Goal: Task Accomplishment & Management: Use online tool/utility

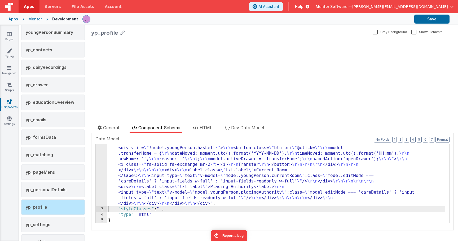
click at [454, 8] on div "AI Assistant Help Mentor Software — [PERSON_NAME][EMAIL_ADDRESS][DOMAIN_NAME]" at bounding box center [353, 6] width 209 height 9
click at [446, 4] on span "[PERSON_NAME][EMAIL_ADDRESS][DOMAIN_NAME]" at bounding box center [400, 6] width 96 height 5
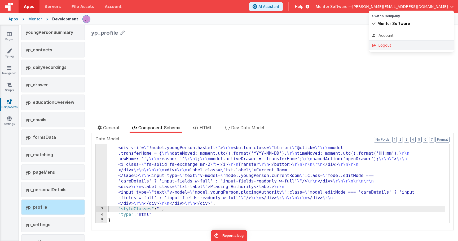
click at [403, 45] on div "Logout" at bounding box center [411, 45] width 78 height 5
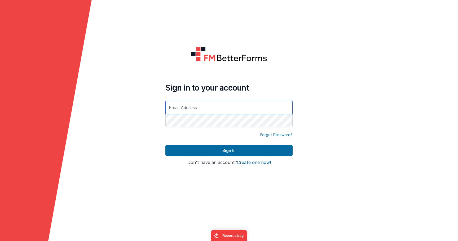
type input "[PERSON_NAME][EMAIL_ADDRESS][DOMAIN_NAME]"
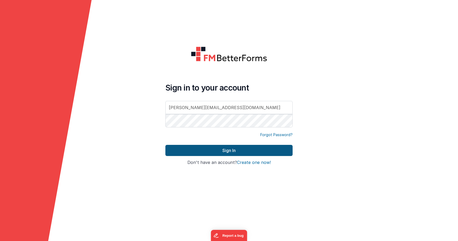
click at [221, 148] on button "Sign In" at bounding box center [228, 150] width 127 height 11
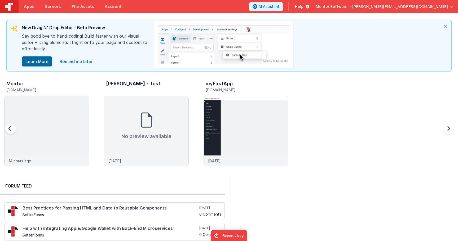
click at [35, 85] on div "Mentor" at bounding box center [47, 84] width 83 height 7
click at [80, 210] on h4 "Best Practices for Passing HTML and Data to Reusable Components" at bounding box center [111, 208] width 176 height 5
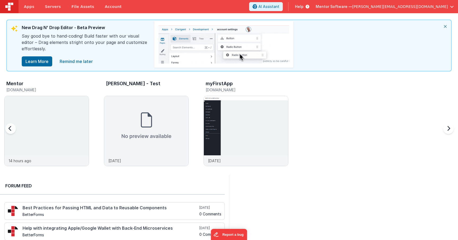
click at [56, 88] on h5 "[DOMAIN_NAME]" at bounding box center [47, 90] width 83 height 4
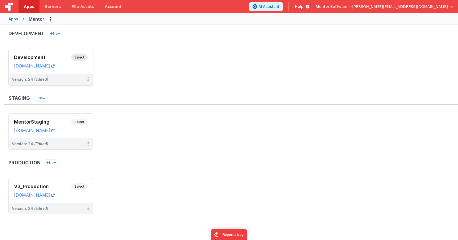
click at [84, 57] on span "Select" at bounding box center [79, 57] width 16 height 6
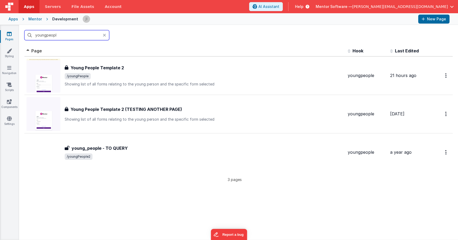
click at [82, 36] on input "youngpeopl" at bounding box center [66, 35] width 85 height 10
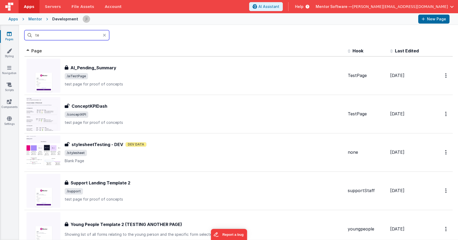
type input "t"
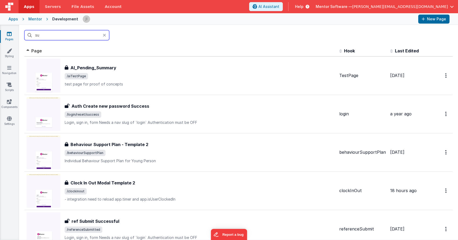
type input "s"
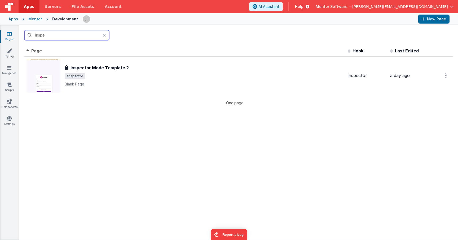
type input "inspec"
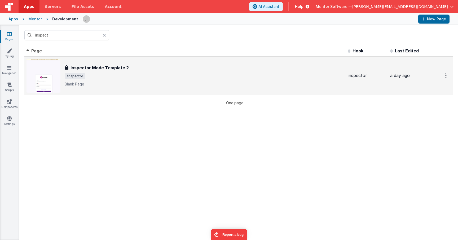
drag, startPoint x: 84, startPoint y: 36, endPoint x: 129, endPoint y: 94, distance: 74.2
click at [129, 94] on td "Inspector Mode Template 2 Inspector Mode Template 2 /inspector [PERSON_NAME] Pa…" at bounding box center [184, 75] width 321 height 38
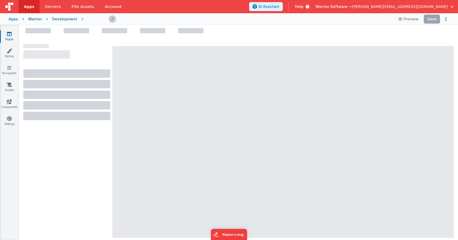
click at [129, 73] on div at bounding box center [282, 142] width 341 height 192
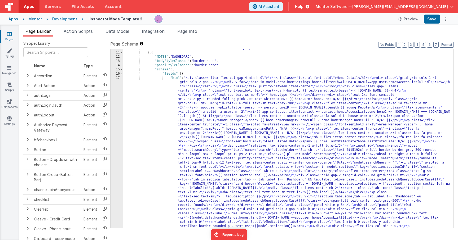
scroll to position [503, 0]
click at [83, 33] on span "Action Scripts" at bounding box center [78, 31] width 29 height 5
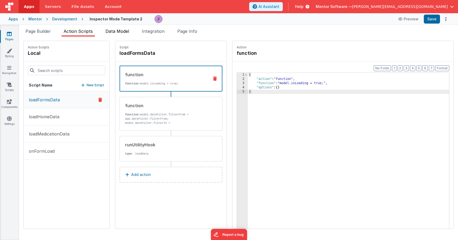
click at [121, 30] on span "Data Model" at bounding box center [117, 31] width 24 height 5
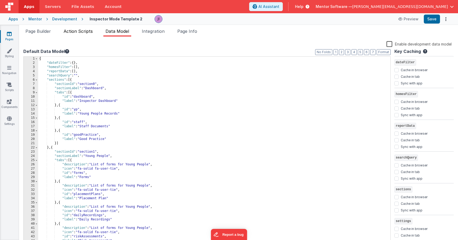
click at [88, 35] on li "Action Scripts" at bounding box center [77, 32] width 33 height 8
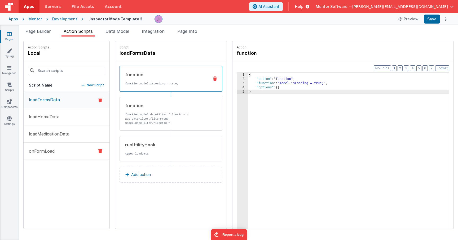
click at [82, 150] on button "onFormLoad" at bounding box center [67, 151] width 86 height 17
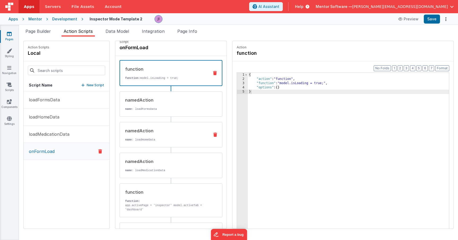
scroll to position [0, 0]
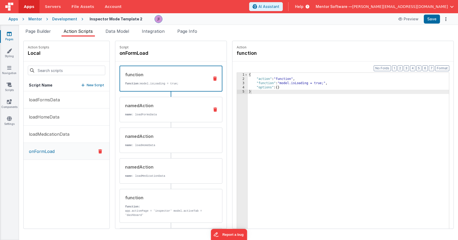
click at [166, 110] on div "namedAction name : loadFormsData" at bounding box center [162, 110] width 85 height 14
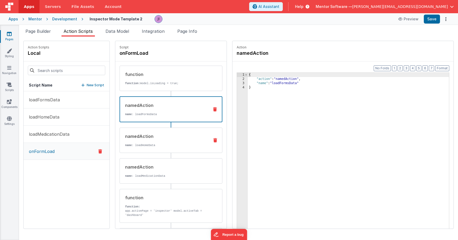
click at [166, 138] on div "namedAction" at bounding box center [165, 136] width 80 height 6
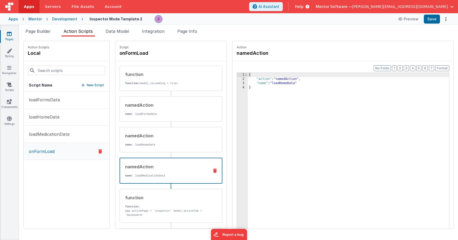
click at [171, 169] on div "namedAction" at bounding box center [165, 167] width 80 height 6
click at [165, 111] on div "namedAction name : loadFormsData" at bounding box center [162, 109] width 85 height 14
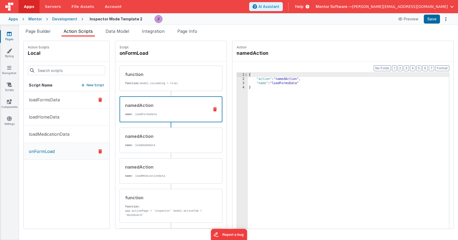
click at [66, 105] on button "loadFormsData" at bounding box center [67, 99] width 86 height 17
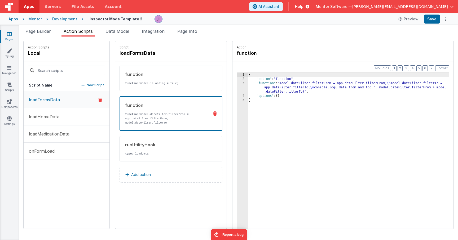
click at [172, 115] on p "function: model.dateFilter.filterFrom = app.dateFilter.filterFrom; model.dateFi…" at bounding box center [165, 124] width 80 height 25
click at [178, 152] on p "type : loadData" at bounding box center [165, 154] width 80 height 4
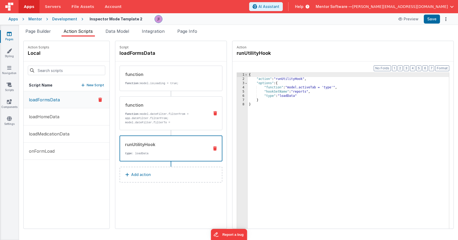
click at [169, 113] on p "function: model.dateFilter.filterFrom = app.dateFilter.filterFrom; model.dateFi…" at bounding box center [165, 124] width 80 height 25
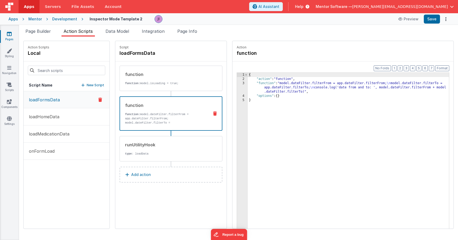
click at [278, 87] on div "{ "action" : "function" , "function" : "model.dateFilter.filterFrom = app.dateF…" at bounding box center [348, 163] width 201 height 181
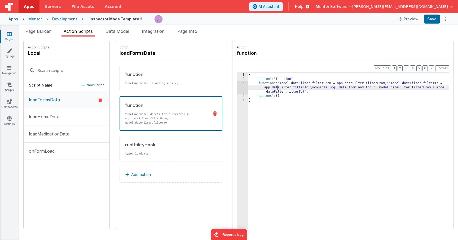
click at [245, 90] on div "3" at bounding box center [242, 87] width 11 height 13
click at [243, 90] on div "3" at bounding box center [242, 87] width 11 height 13
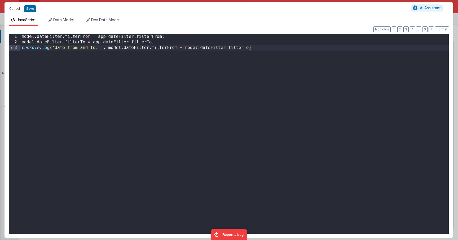
click at [14, 11] on button "Cancel" at bounding box center [15, 8] width 16 height 7
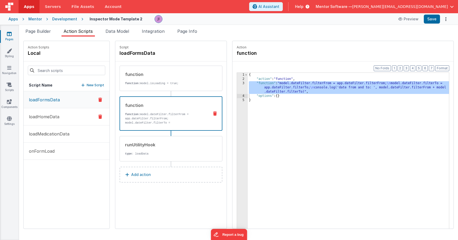
click at [79, 121] on button "loadHomeData" at bounding box center [67, 116] width 86 height 17
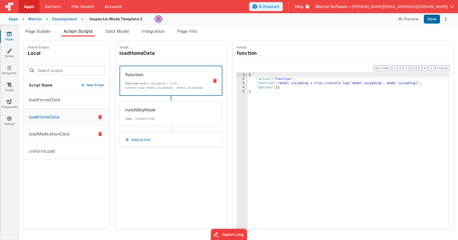
click at [81, 134] on button "loadMedicationData" at bounding box center [67, 134] width 86 height 17
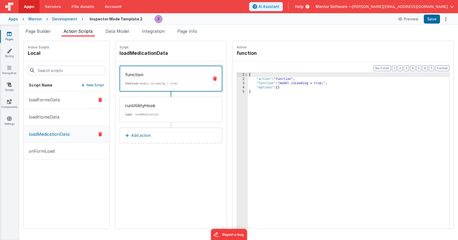
drag, startPoint x: 78, startPoint y: 104, endPoint x: 90, endPoint y: 107, distance: 12.9
click at [78, 104] on button "loadFormsData" at bounding box center [67, 99] width 86 height 17
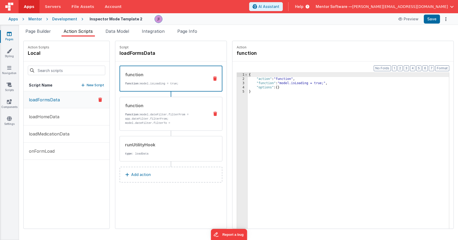
click at [162, 112] on div "function function: model.dateFilter.filterFrom = app.dateFilter.filterFrom; mod…" at bounding box center [162, 114] width 85 height 23
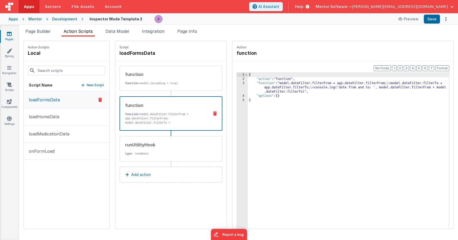
click at [188, 128] on div "function function: model.dateFilter.filterFrom = app.dateFilter.filterFrom; mod…" at bounding box center [170, 113] width 103 height 34
click at [185, 146] on div "runUtilityHook" at bounding box center [165, 145] width 80 height 6
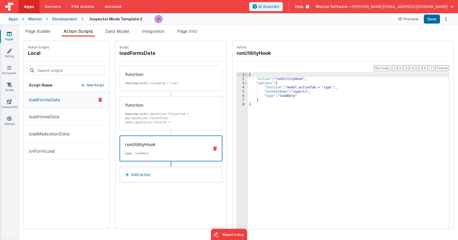
click at [283, 123] on div "{ "action" : "runUtilityHook" , "options" : { "function" : "model.activeTab = '…" at bounding box center [348, 163] width 201 height 181
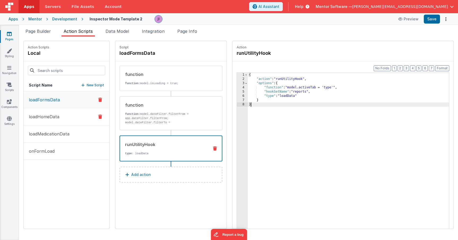
click at [65, 119] on button "loadHomeData" at bounding box center [67, 116] width 86 height 17
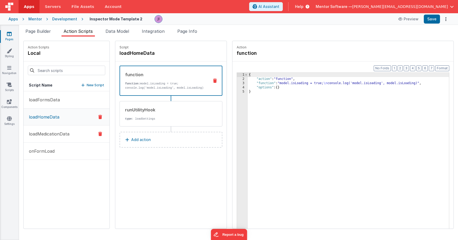
click at [66, 130] on button "loadMedicationData" at bounding box center [67, 134] width 86 height 17
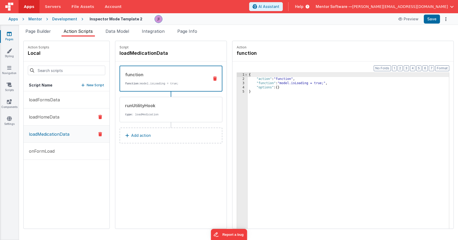
click at [71, 111] on button "loadHomeData" at bounding box center [67, 117] width 86 height 17
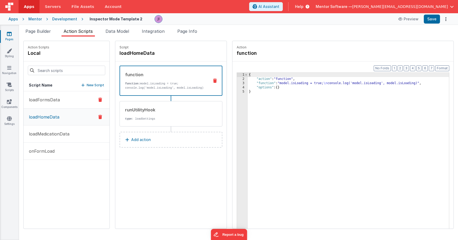
click at [67, 98] on button "loadFormsData" at bounding box center [67, 99] width 86 height 17
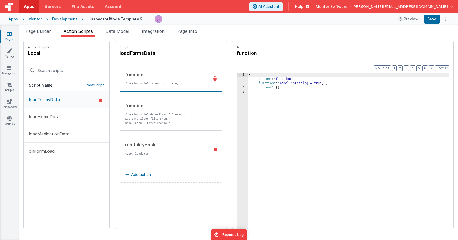
click at [159, 152] on p "type : loadData" at bounding box center [165, 154] width 80 height 4
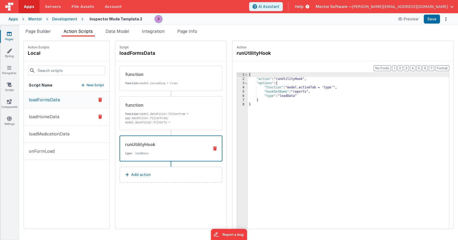
click at [69, 114] on button "loadHomeData" at bounding box center [67, 116] width 86 height 17
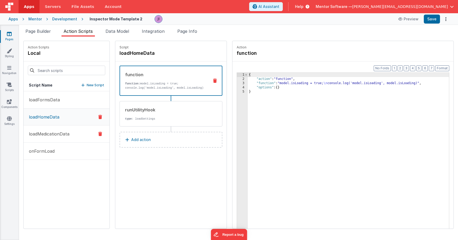
click at [70, 140] on button "loadMedicationData" at bounding box center [67, 134] width 86 height 17
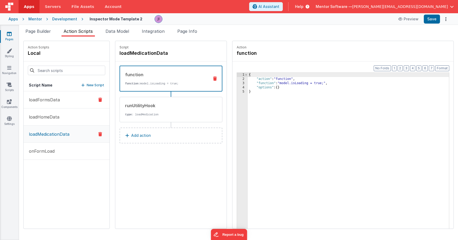
click at [67, 102] on button "loadFormsData" at bounding box center [67, 99] width 86 height 17
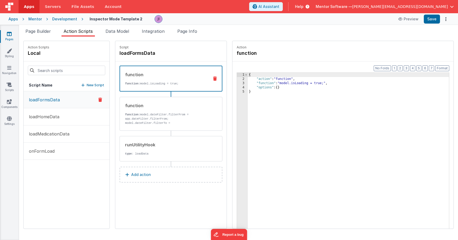
click at [280, 92] on div "{ "action" : "function" , "function" : "model.isLoading = true;" , "options" : …" at bounding box center [348, 163] width 201 height 181
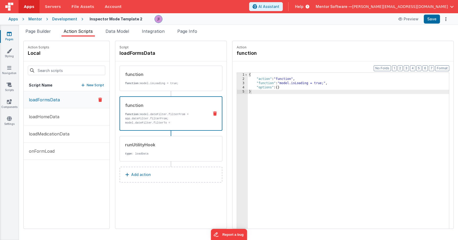
click at [167, 125] on p "function: model.dateFilter.filterFrom = app.dateFilter.filterFrom; model.dateFi…" at bounding box center [165, 124] width 80 height 25
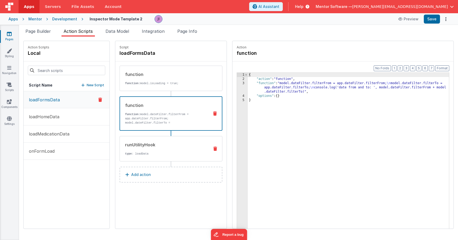
click at [171, 144] on div "runUtilityHook" at bounding box center [165, 145] width 80 height 6
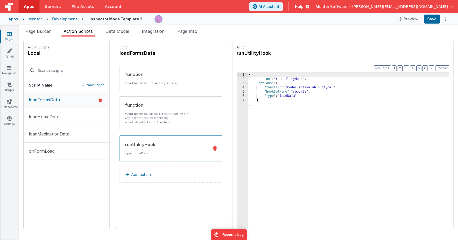
click at [77, 100] on button "loadFormsData" at bounding box center [67, 99] width 86 height 17
click at [77, 112] on button "loadHomeData" at bounding box center [67, 116] width 86 height 17
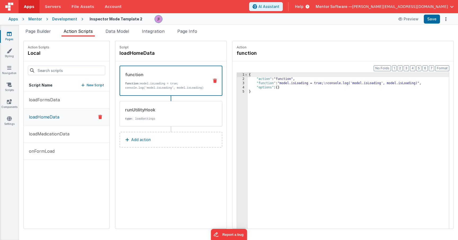
click at [333, 96] on div "{ "action" : "function" , "function" : "model.isLoading = true; \n console.log(…" at bounding box center [348, 163] width 201 height 181
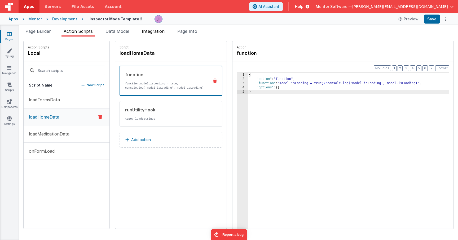
click at [154, 35] on li "Integration" at bounding box center [153, 32] width 27 height 8
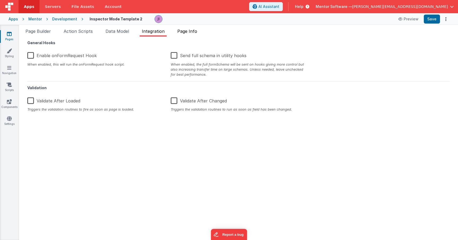
click at [190, 32] on span "Page Info" at bounding box center [187, 31] width 20 height 5
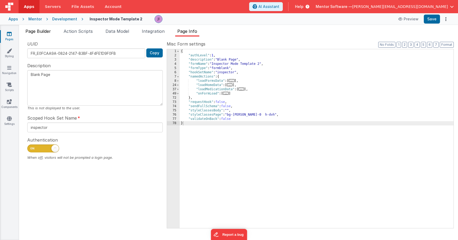
click at [53, 34] on li "Page Builder" at bounding box center [38, 32] width 30 height 8
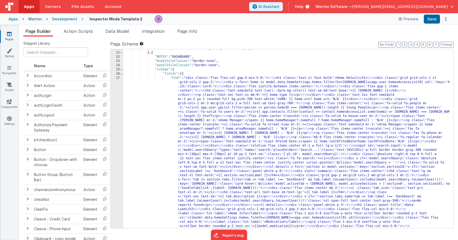
click at [296, 126] on div ""visible_calc" : "model.settings.body.header.display" } , { "NOTES" : "DASHBOAR…" at bounding box center [286, 218] width 326 height 344
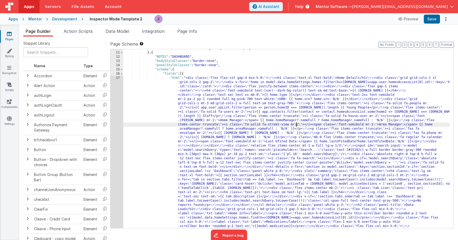
click at [231, 114] on div ""visible_calc" : "model.settings.body.header.display" } , { "NOTES" : "DASHBOAR…" at bounding box center [286, 218] width 326 height 344
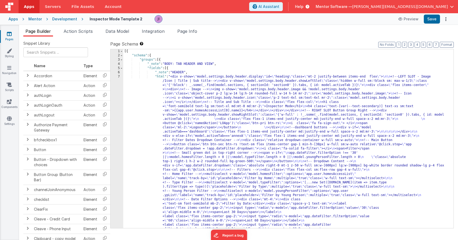
click at [117, 28] on div "Page Builder Action Scripts Data Model Integration Page Info Snippet Library Na…" at bounding box center [238, 132] width 439 height 215
click at [109, 33] on span "Data Model" at bounding box center [117, 31] width 24 height 5
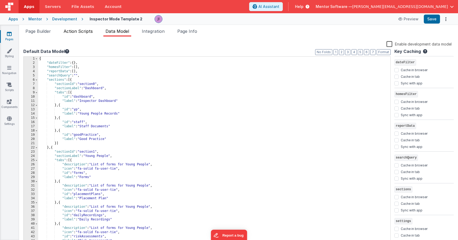
click at [90, 36] on li "Action Scripts" at bounding box center [77, 32] width 33 height 8
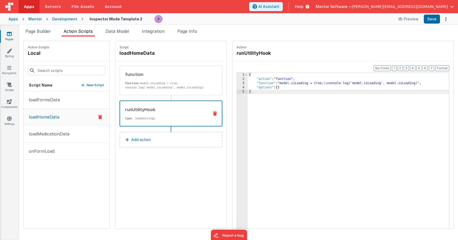
click at [152, 121] on p "type : loadSettings" at bounding box center [165, 119] width 80 height 4
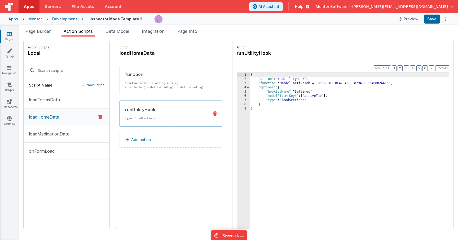
click at [297, 93] on div "{ "action" : "runUtilityHook" , "function" : "model.activeTab = '0362B281-BE47-…" at bounding box center [349, 163] width 199 height 181
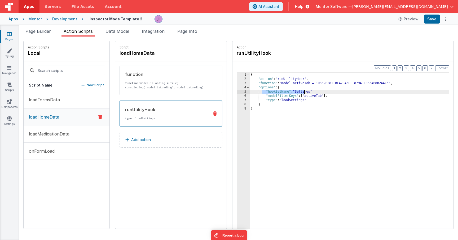
drag, startPoint x: 305, startPoint y: 91, endPoint x: 342, endPoint y: 91, distance: 37.4
click at [342, 91] on div "{ "action" : "runUtilityHook" , "function" : "model.activeTab = '0362B281-BE47-…" at bounding box center [349, 163] width 199 height 181
click at [331, 119] on div "{ "action" : "runUtilityHook" , "function" : "model.activeTab = '0362B281-BE47-…" at bounding box center [349, 163] width 199 height 181
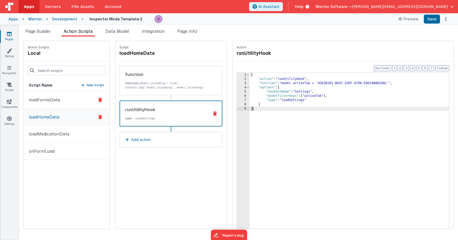
click at [68, 103] on button "loadFormsData" at bounding box center [67, 99] width 86 height 17
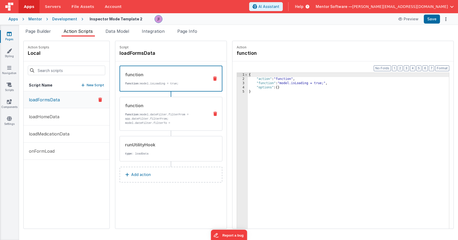
click at [126, 113] on p "function: model.dateFilter.filterFrom = app.dateFilter.filterFrom; model.dateFi…" at bounding box center [165, 125] width 80 height 25
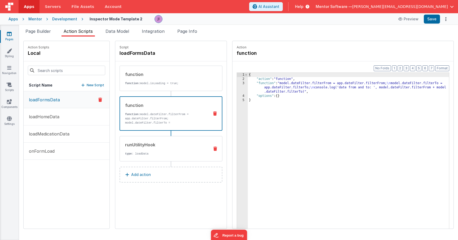
click at [159, 143] on div "runUtilityHook" at bounding box center [165, 145] width 80 height 6
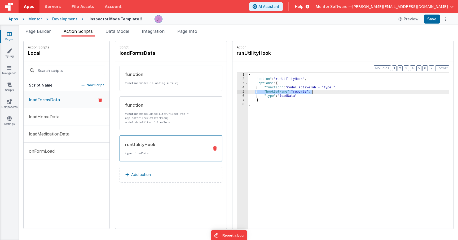
drag, startPoint x: 255, startPoint y: 93, endPoint x: 372, endPoint y: 90, distance: 117.9
click at [372, 90] on div "{ "action" : "runUtilityHook" , "options" : { "function" : "model.activeTab = '…" at bounding box center [348, 163] width 201 height 181
click at [62, 136] on p "loadMedicationData" at bounding box center [48, 134] width 44 height 6
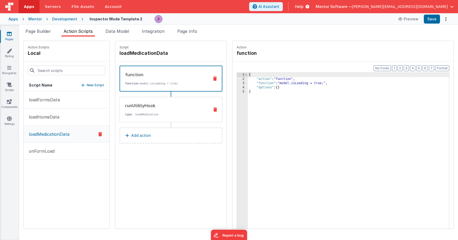
click at [171, 102] on div "runUtilityHook type : loadMedication" at bounding box center [170, 109] width 103 height 25
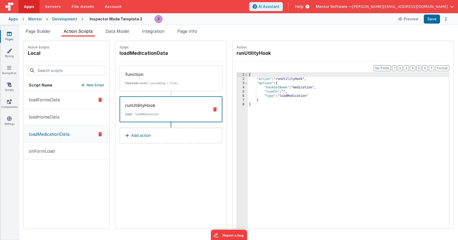
click at [73, 102] on button "loadFormsData" at bounding box center [67, 99] width 86 height 17
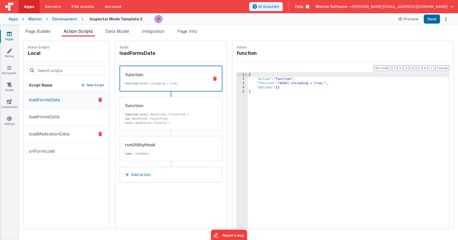
click at [66, 137] on p "loadMedicationData" at bounding box center [48, 134] width 44 height 6
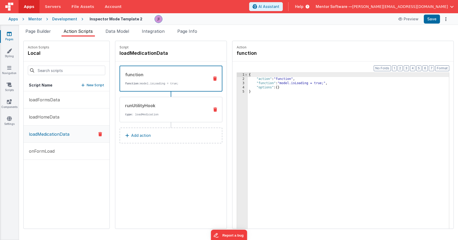
click at [129, 117] on div "runUtilityHook type : loadMedication" at bounding box center [170, 109] width 103 height 25
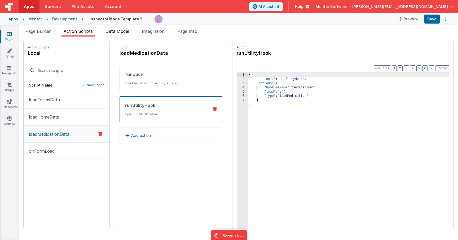
click at [124, 27] on div "Page Builder Action Scripts Data Model Integration Page Info Snippet Library Na…" at bounding box center [238, 132] width 439 height 215
click at [131, 31] on li "Data Model" at bounding box center [117, 32] width 28 height 8
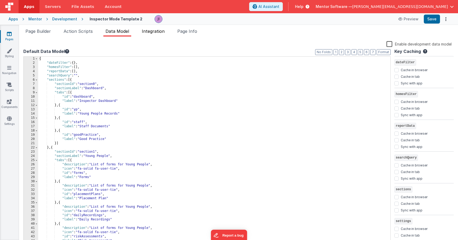
click at [149, 31] on span "Integration" at bounding box center [153, 31] width 23 height 5
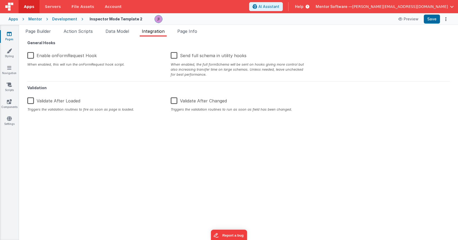
click at [74, 58] on label "Enable onFormRequest Hook" at bounding box center [61, 54] width 69 height 11
click at [0, 0] on input "Enable onFormRequest Hook" at bounding box center [0, 0] width 0 height 0
click at [425, 22] on button "Save" at bounding box center [432, 19] width 16 height 9
click at [47, 29] on span "Page Builder" at bounding box center [37, 31] width 25 height 5
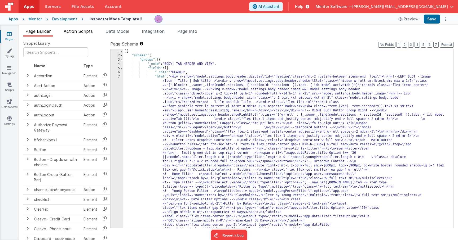
click at [90, 32] on span "Action Scripts" at bounding box center [78, 31] width 29 height 5
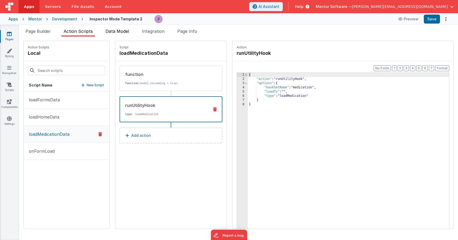
click at [116, 32] on span "Data Model" at bounding box center [117, 31] width 24 height 5
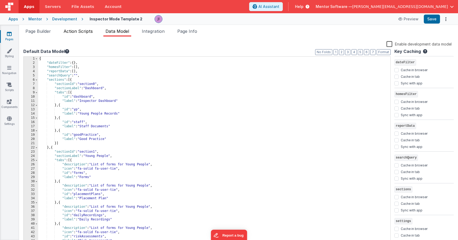
click at [79, 32] on span "Action Scripts" at bounding box center [78, 31] width 29 height 5
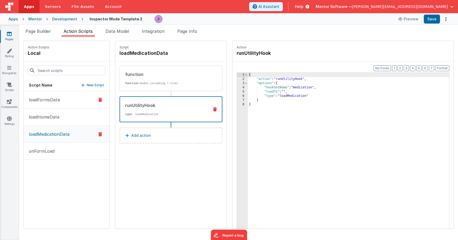
click at [74, 101] on button "loadFormsData" at bounding box center [67, 99] width 86 height 17
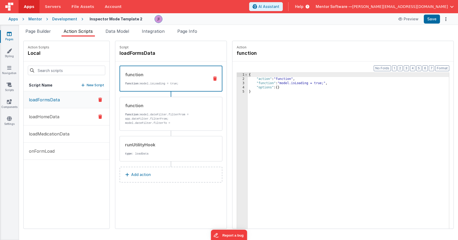
click at [81, 118] on button "loadHomeData" at bounding box center [67, 116] width 86 height 17
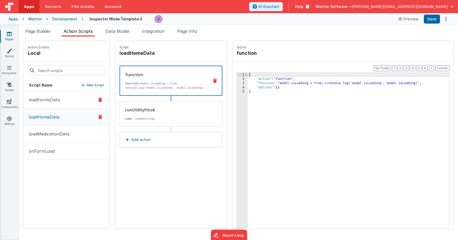
click at [76, 101] on button "loadFormsData" at bounding box center [67, 99] width 86 height 17
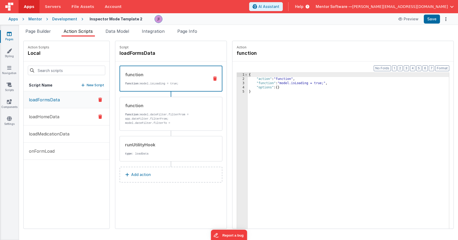
click at [79, 120] on button "loadHomeData" at bounding box center [67, 116] width 86 height 17
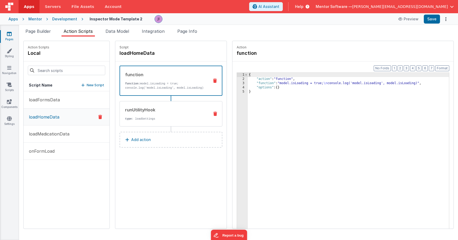
click at [188, 112] on div "runUtilityHook" at bounding box center [165, 110] width 80 height 6
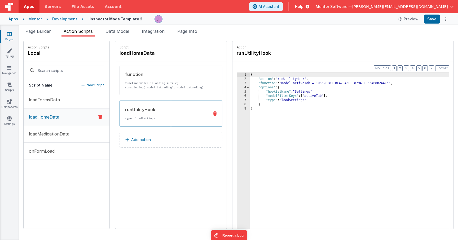
click at [298, 91] on div "{ "action" : "runUtilityHook" , "function" : "model.activeTab = '0362B281-BE47-…" at bounding box center [349, 163] width 199 height 181
click at [276, 79] on div "{ "action" : "runUtilityHook" , "function" : "model.activeTab = '0362B281-BE47-…" at bounding box center [349, 163] width 199 height 181
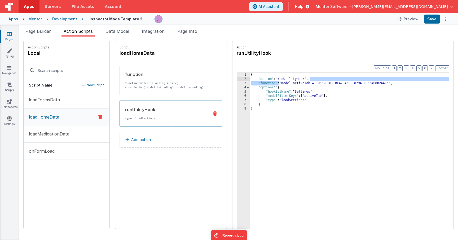
drag, startPoint x: 281, startPoint y: 83, endPoint x: 386, endPoint y: 81, distance: 105.2
click at [385, 81] on div "{ "action" : "runUtilityHook" , "function" : "model.activeTab = '0362B281-BE47-…" at bounding box center [349, 163] width 199 height 181
click at [387, 82] on div "{ "action" : "runUtilityHook" , "function" : "model.activeTab = '0362B281-BE47-…" at bounding box center [349, 163] width 199 height 181
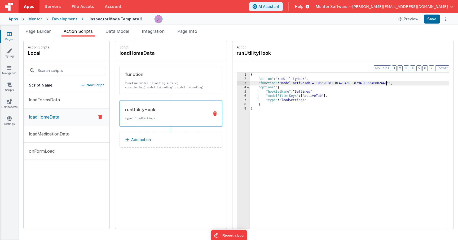
click at [387, 82] on div "{ "action" : "runUtilityHook" , "function" : "model.activeTab = '0362B281-BE47-…" at bounding box center [349, 163] width 199 height 181
drag, startPoint x: 320, startPoint y: 84, endPoint x: 388, endPoint y: 83, distance: 68.1
click at [388, 83] on div "{ "action" : "runUtilityHook" , "function" : "model.activeTab = '0362B281-BE47-…" at bounding box center [349, 163] width 199 height 181
click at [109, 32] on span "Data Model" at bounding box center [117, 31] width 24 height 5
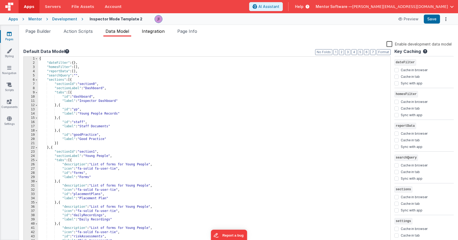
click at [147, 31] on span "Integration" at bounding box center [153, 31] width 23 height 5
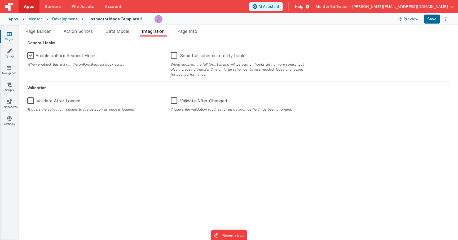
click at [56, 56] on label "Enable onFormRequest Hook" at bounding box center [61, 54] width 68 height 11
click at [0, 0] on input "Enable onFormRequest Hook" at bounding box center [0, 0] width 0 height 0
click at [430, 22] on button "Save" at bounding box center [432, 19] width 16 height 9
click at [265, 3] on header "Apps Servers File Assets Account Some FUTURE Slot AI Assistant Help Mentor Soft…" at bounding box center [229, 6] width 458 height 13
click at [265, 1] on header "Apps Servers File Assets Account Some FUTURE Slot AI Assistant Help Mentor Soft…" at bounding box center [229, 6] width 458 height 13
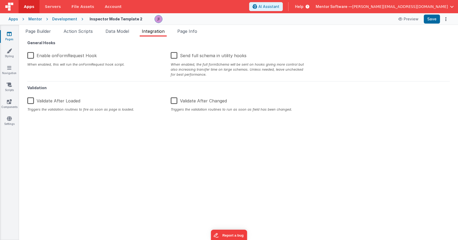
click at [41, 37] on div "Snippet Library Name Type Accordion Element Alert Action Action authLogin Actio…" at bounding box center [238, 139] width 439 height 204
click at [45, 33] on span "Page Builder" at bounding box center [37, 31] width 25 height 5
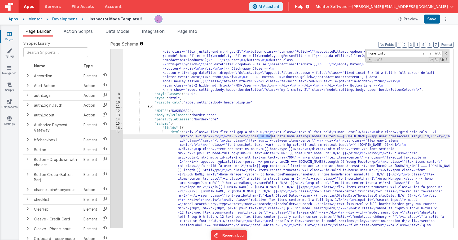
scroll to position [580, 0]
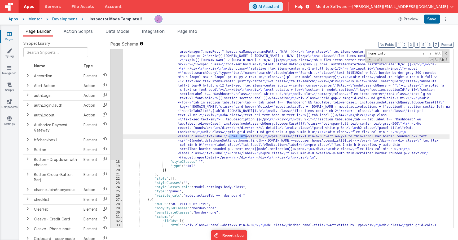
type input "home info"
click at [115, 140] on div "17" at bounding box center [116, 79] width 13 height 161
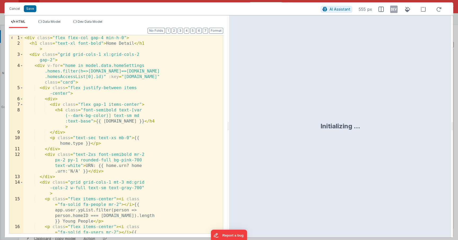
click at [115, 140] on div "< div class = "flex flex-col gap-4 min-h-0" > < h1 class = "text-xl font-bold" …" at bounding box center [121, 153] width 196 height 237
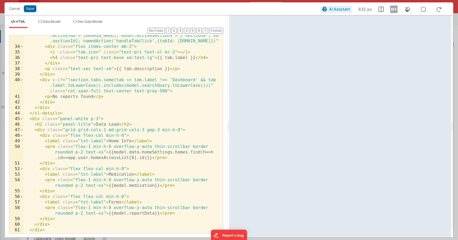
scroll to position [363, 0]
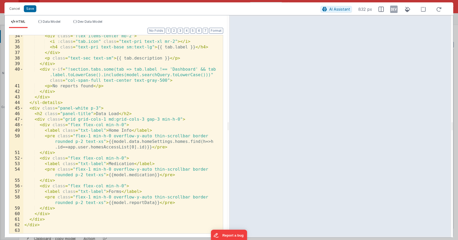
click at [174, 183] on div "< div class = "flex items-center mb-2" > < i :class = "tab.icon" class = "text-…" at bounding box center [121, 138] width 196 height 210
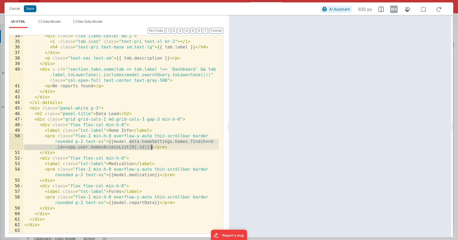
drag, startPoint x: 128, startPoint y: 142, endPoint x: 152, endPoint y: 149, distance: 24.1
click at [152, 149] on div "< div class = "flex items-center mb-2" > < i :class = "tab.icon" class = "text-…" at bounding box center [121, 138] width 196 height 210
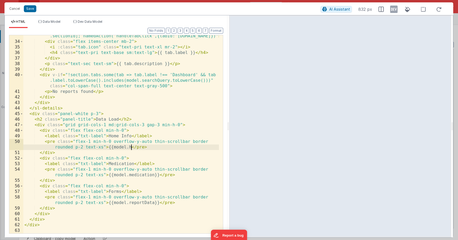
scroll to position [358, 0]
click at [33, 11] on button "Save" at bounding box center [30, 8] width 12 height 7
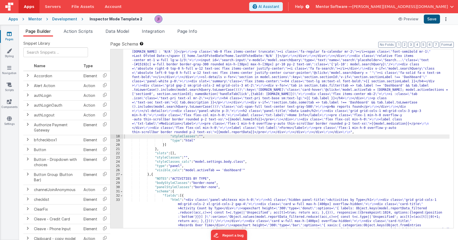
click at [429, 22] on button "Save" at bounding box center [432, 19] width 16 height 9
click at [126, 38] on div "Snippet Library Name Type Accordion Element Alert Action Action authLogin Actio…" at bounding box center [238, 143] width 439 height 212
click at [126, 35] on li "Data Model" at bounding box center [117, 32] width 28 height 8
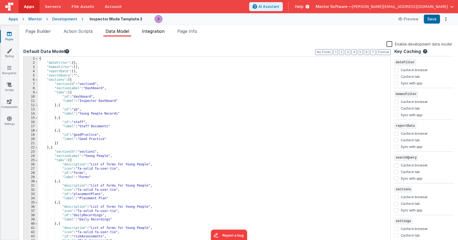
click at [152, 35] on li "Integration" at bounding box center [153, 32] width 27 height 8
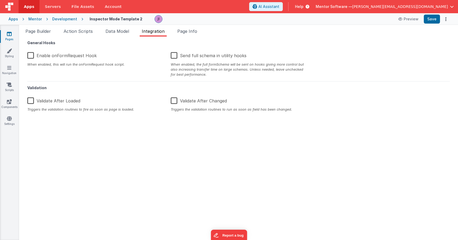
click at [80, 49] on label "Enable onFormRequest Hook" at bounding box center [61, 54] width 69 height 11
click at [0, 0] on input "Enable onFormRequest Hook" at bounding box center [0, 0] width 0 height 0
click at [79, 53] on label "Enable onFormRequest Hook" at bounding box center [61, 54] width 68 height 11
click at [0, 0] on input "Enable onFormRequest Hook" at bounding box center [0, 0] width 0 height 0
click at [92, 54] on label "Enable onFormRequest Hook" at bounding box center [61, 54] width 69 height 11
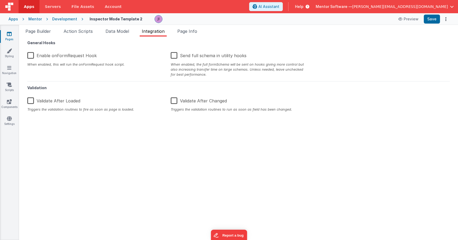
click at [0, 0] on input "Enable onFormRequest Hook" at bounding box center [0, 0] width 0 height 0
click at [432, 19] on button "Save" at bounding box center [432, 19] width 16 height 9
click at [82, 29] on span "Action Scripts" at bounding box center [78, 31] width 29 height 5
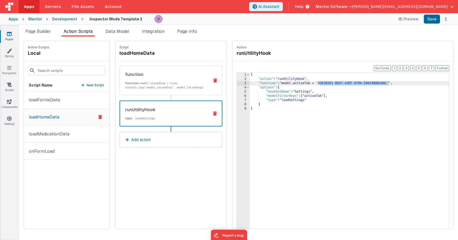
click at [153, 95] on div "function function: model.isLoading = true; console.log('model.isLoading', model…" at bounding box center [170, 81] width 103 height 30
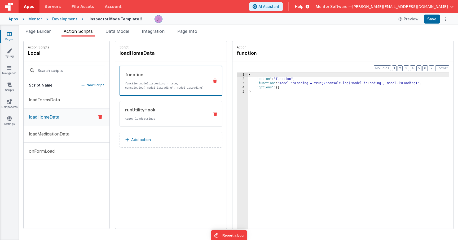
click at [165, 119] on div "runUtilityHook type : loadSettings" at bounding box center [162, 114] width 85 height 14
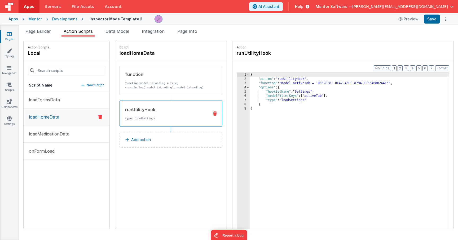
click at [74, 114] on button "loadHomeData" at bounding box center [67, 117] width 86 height 17
click at [66, 119] on button "loadHomeData" at bounding box center [67, 117] width 86 height 17
click at [61, 144] on button "onFormLoad" at bounding box center [67, 151] width 86 height 17
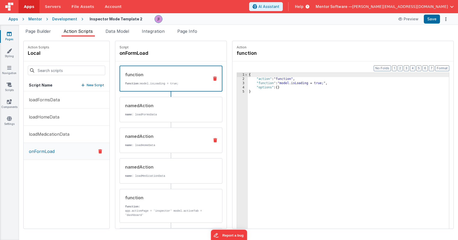
click at [157, 142] on div "namedAction name : loadHomeData" at bounding box center [162, 140] width 85 height 14
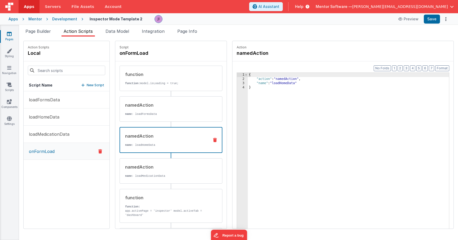
click at [213, 140] on icon at bounding box center [215, 140] width 4 height 4
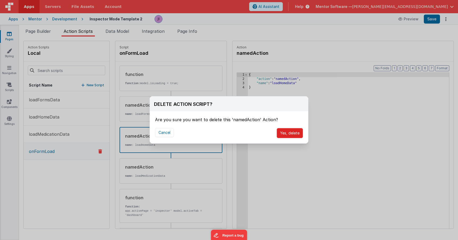
drag, startPoint x: 270, startPoint y: 136, endPoint x: 289, endPoint y: 131, distance: 19.3
click at [270, 136] on div "Cancel Yes, delete" at bounding box center [229, 133] width 158 height 21
click at [289, 131] on button "Yes, delete" at bounding box center [290, 133] width 26 height 10
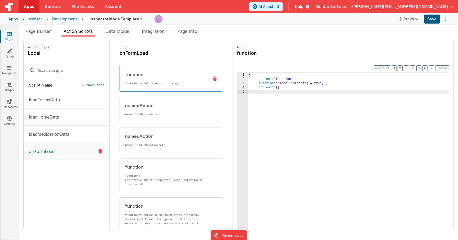
click at [434, 18] on button "Save" at bounding box center [432, 19] width 16 height 9
click at [67, 104] on button "loadFormsData" at bounding box center [67, 99] width 86 height 17
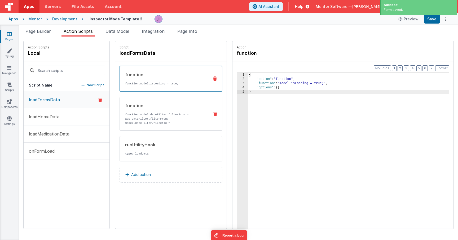
click at [189, 126] on div "function function: model.dateFilter.filterFrom = app.dateFilter.filterFrom; mod…" at bounding box center [170, 114] width 103 height 34
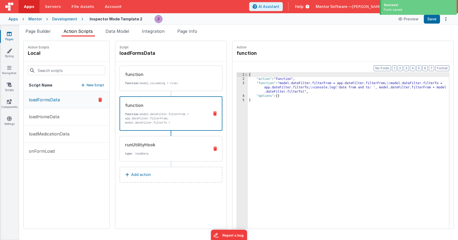
click at [181, 147] on div "runUtilityHook" at bounding box center [165, 145] width 80 height 6
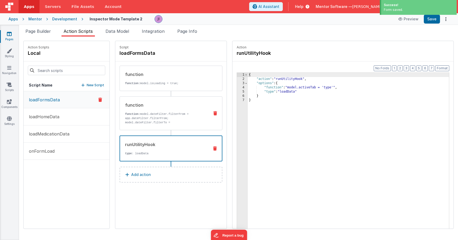
click at [181, 118] on p "function: model.dateFilter.filterFrom = app.dateFilter.filterFrom; model.dateFi…" at bounding box center [165, 124] width 80 height 25
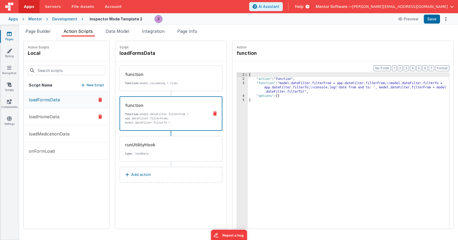
click at [72, 118] on button "loadHomeData" at bounding box center [67, 116] width 86 height 17
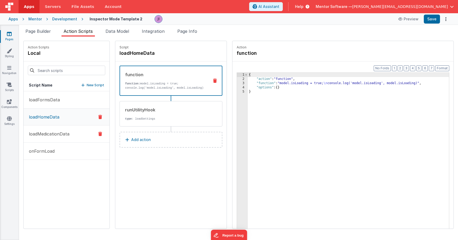
click at [72, 135] on button "loadMedicationData" at bounding box center [67, 134] width 86 height 17
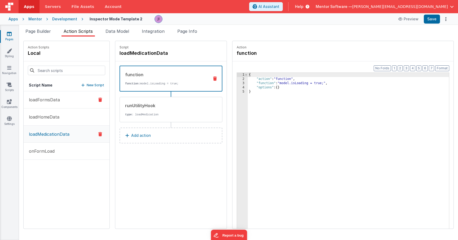
click at [69, 96] on button "loadFormsData" at bounding box center [67, 99] width 86 height 17
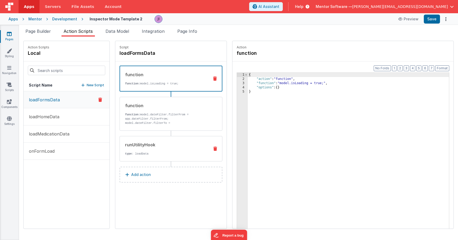
click at [140, 145] on div "runUtilityHook" at bounding box center [165, 145] width 80 height 6
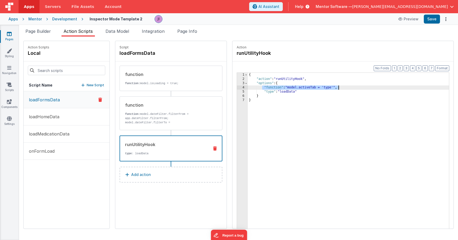
drag, startPoint x: 262, startPoint y: 88, endPoint x: 347, endPoint y: 87, distance: 85.3
click at [347, 87] on div "{ "action" : "runUtilityHook" , "options" : { "function" : "model.activeTab = '…" at bounding box center [348, 163] width 201 height 181
click at [91, 87] on p "New Script" at bounding box center [95, 85] width 17 height 5
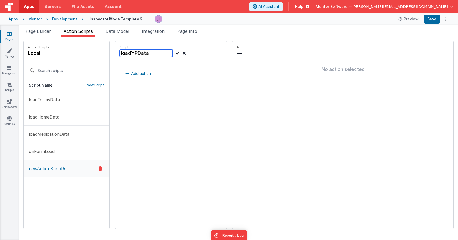
type input "loadYPData"
click at [176, 54] on div "loadYPData" at bounding box center [152, 53] width 66 height 7
click at [177, 54] on icon at bounding box center [178, 53] width 4 height 6
drag, startPoint x: 54, startPoint y: 151, endPoint x: 54, endPoint y: 148, distance: 3.7
click at [54, 148] on div "loadFormsData loadHomeData loadMedicationData onFormLoad loadYPData" at bounding box center [67, 159] width 86 height 137
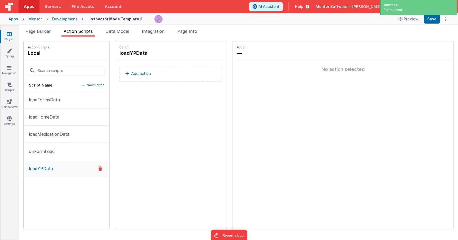
click at [138, 77] on button "Add action" at bounding box center [170, 74] width 103 height 16
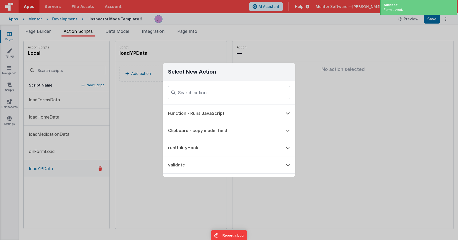
click at [150, 110] on div "Select New Action Function - Runs JavaScript Clipboard - copy model field runUt…" at bounding box center [229, 120] width 458 height 240
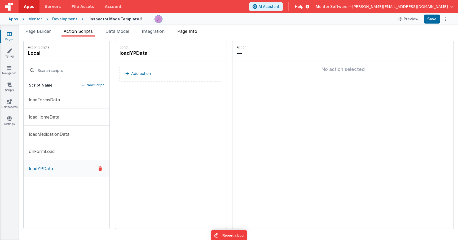
click at [186, 36] on li "Page Info" at bounding box center [187, 32] width 24 height 8
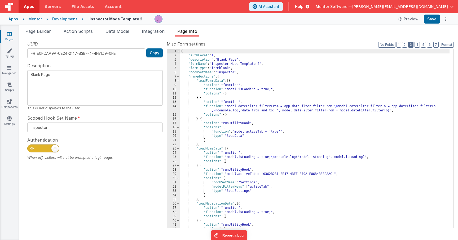
click at [411, 45] on button "3" at bounding box center [410, 45] width 5 height 6
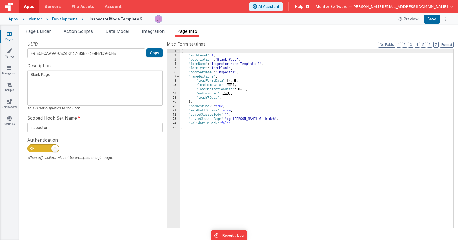
click at [232, 80] on span "..." at bounding box center [232, 80] width 6 height 3
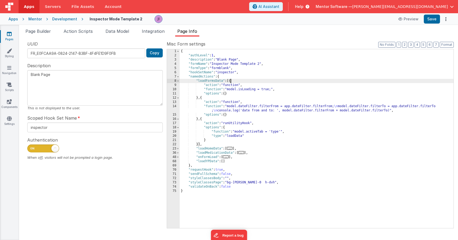
click at [228, 82] on div "{ "authLevel" : 1 , "description" : "Blank Page" , "formName" : "Inspector Mode…" at bounding box center [317, 143] width 274 height 188
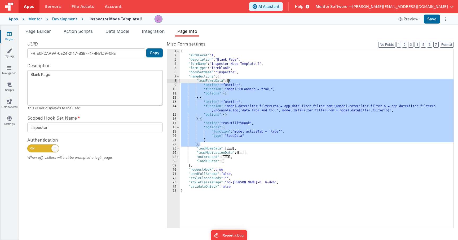
click at [178, 82] on span at bounding box center [177, 81] width 3 height 4
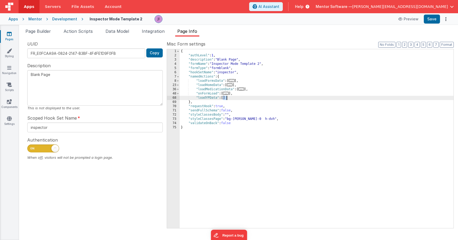
drag, startPoint x: 223, startPoint y: 99, endPoint x: 227, endPoint y: 99, distance: 3.7
click at [226, 99] on div "{ "authLevel" : 1 , "description" : "Blank Page" , "formName" : "Inspector Mode…" at bounding box center [317, 143] width 274 height 188
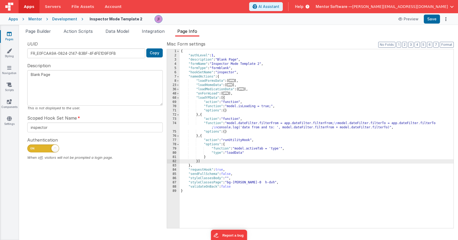
click at [245, 125] on div "{ "authLevel" : 1 , "description" : "Blank Page" , "formName" : "Inspector Mode…" at bounding box center [317, 143] width 274 height 188
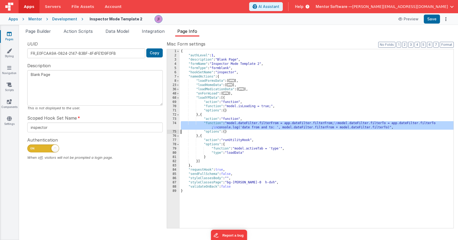
click at [173, 126] on div "74" at bounding box center [173, 125] width 13 height 8
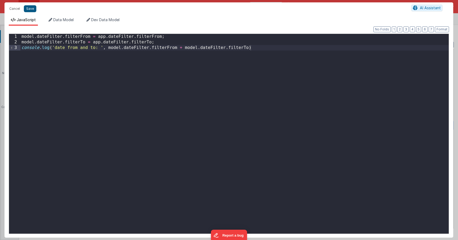
click at [33, 8] on button "Save" at bounding box center [30, 8] width 12 height 7
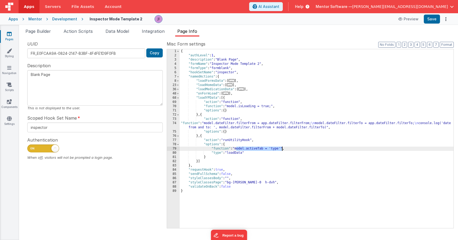
drag, startPoint x: 236, startPoint y: 150, endPoint x: 281, endPoint y: 150, distance: 45.6
click at [281, 150] on div "{ "authLevel" : 1 , "description" : "Blank Page" , "formName" : "Inspector Mode…" at bounding box center [317, 143] width 274 height 188
click at [178, 149] on div "79" at bounding box center [173, 149] width 13 height 4
click at [177, 149] on div "79" at bounding box center [173, 149] width 13 height 4
click at [174, 149] on div "79" at bounding box center [173, 149] width 13 height 4
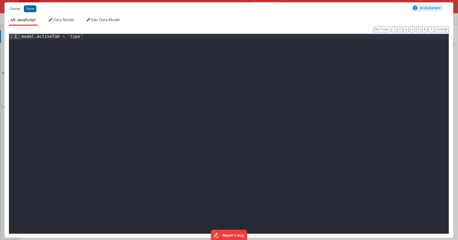
click at [14, 7] on button "Cancel" at bounding box center [15, 8] width 16 height 7
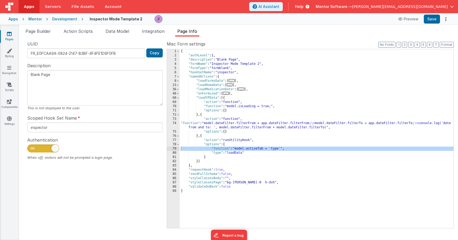
click at [288, 146] on div "{ "authLevel" : 1 , "description" : "Blank Page" , "formName" : "Inspector Mode…" at bounding box center [317, 143] width 274 height 188
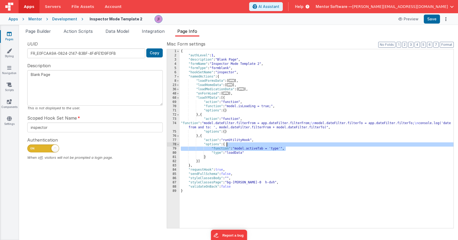
click at [291, 145] on div "{ "authLevel" : 1 , "description" : "Blank Page" , "formName" : "Inspector Mode…" at bounding box center [317, 143] width 274 height 188
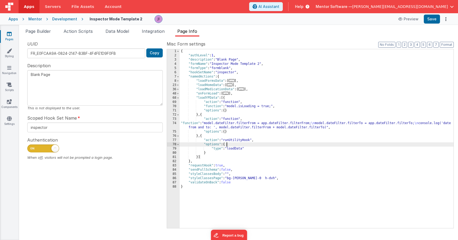
click at [234, 149] on div "{ "authLevel" : 1 , "description" : "Blank Page" , "formName" : "Inspector Mode…" at bounding box center [317, 143] width 274 height 188
click at [433, 22] on button "Save" at bounding box center [432, 19] width 16 height 9
drag, startPoint x: 432, startPoint y: 21, endPoint x: 432, endPoint y: 27, distance: 5.8
click at [432, 21] on button "Save" at bounding box center [432, 19] width 16 height 9
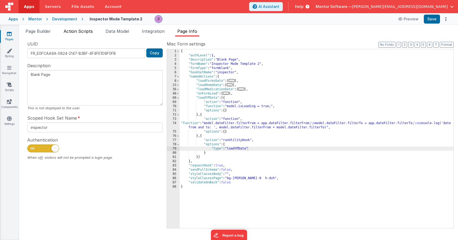
click at [88, 34] on li "Action Scripts" at bounding box center [77, 32] width 33 height 8
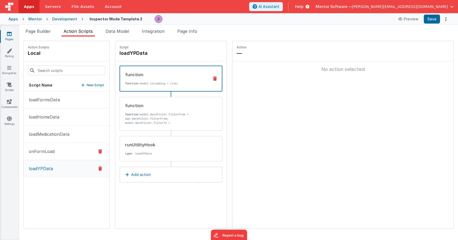
click at [70, 156] on button "onFormLoad" at bounding box center [67, 151] width 86 height 17
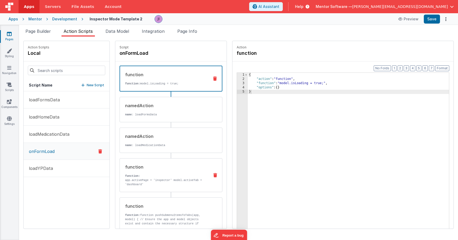
scroll to position [33, 0]
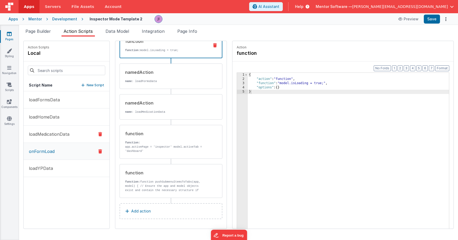
click at [61, 132] on p "loadMedicationData" at bounding box center [48, 134] width 44 height 6
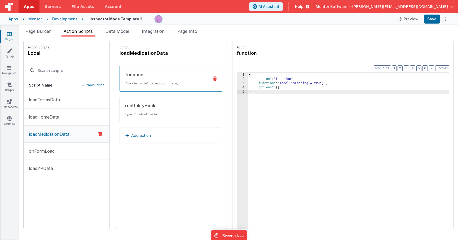
scroll to position [0, 0]
click at [112, 107] on div "Action Scripts local Script Name New Script loadFormsData loadHomeData loadMedi…" at bounding box center [69, 135] width 92 height 188
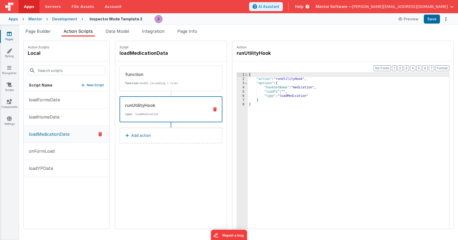
click at [150, 110] on div "runUtilityHook type : loadMedication" at bounding box center [162, 109] width 85 height 14
